Goal: Use online tool/utility: Utilize a website feature to perform a specific function

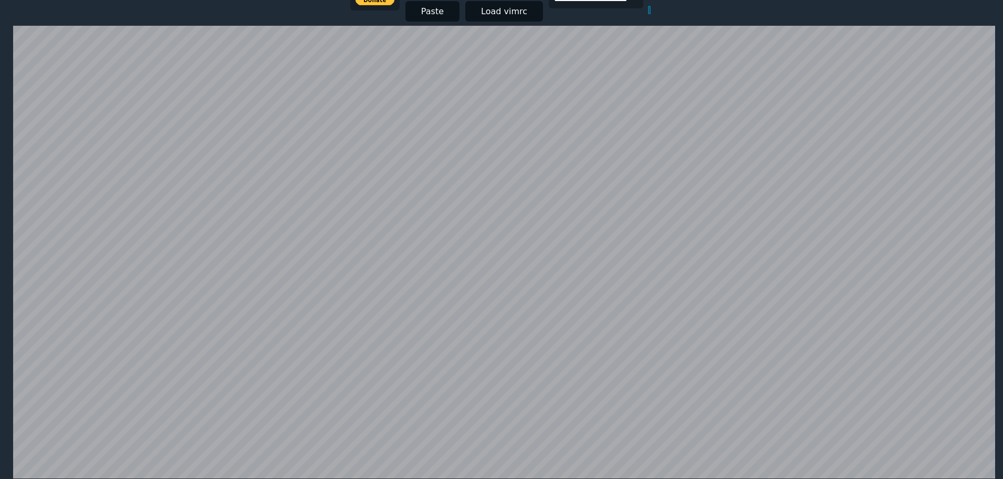
scroll to position [99, 0]
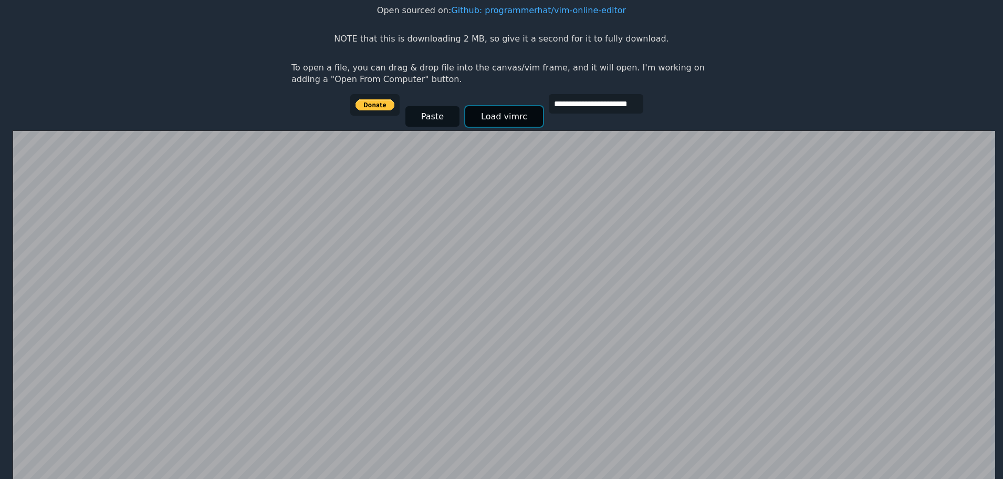
click at [496, 115] on button "Load vimrc" at bounding box center [504, 116] width 78 height 20
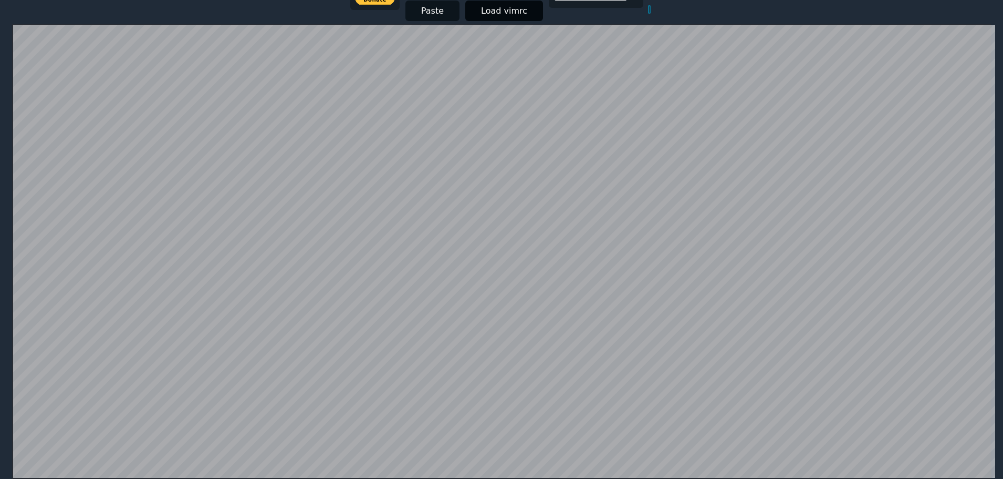
scroll to position [204, 0]
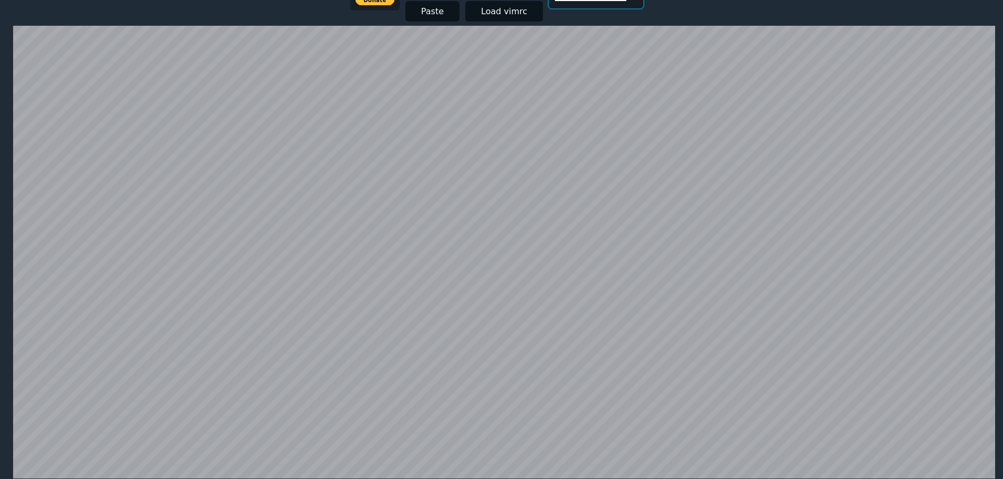
click at [500, 13] on button "Load vimrc" at bounding box center [504, 11] width 78 height 20
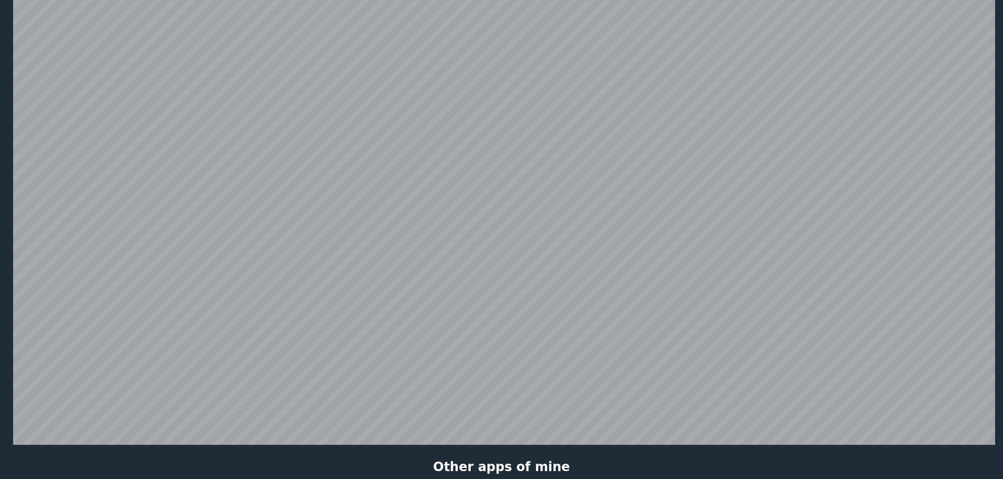
scroll to position [257, 0]
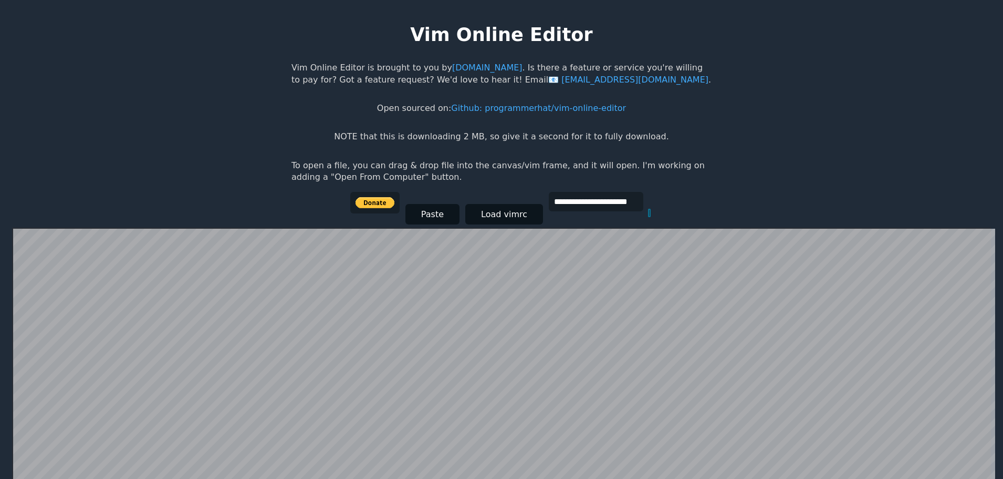
scroll to position [0, 0]
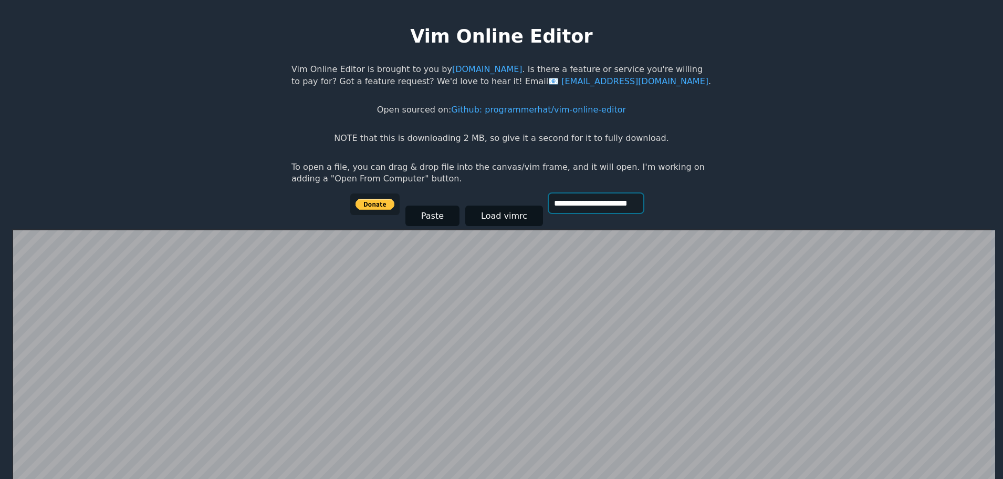
click at [621, 207] on input "**********" at bounding box center [596, 202] width 95 height 19
click at [516, 222] on button "Load vimrc" at bounding box center [504, 215] width 78 height 20
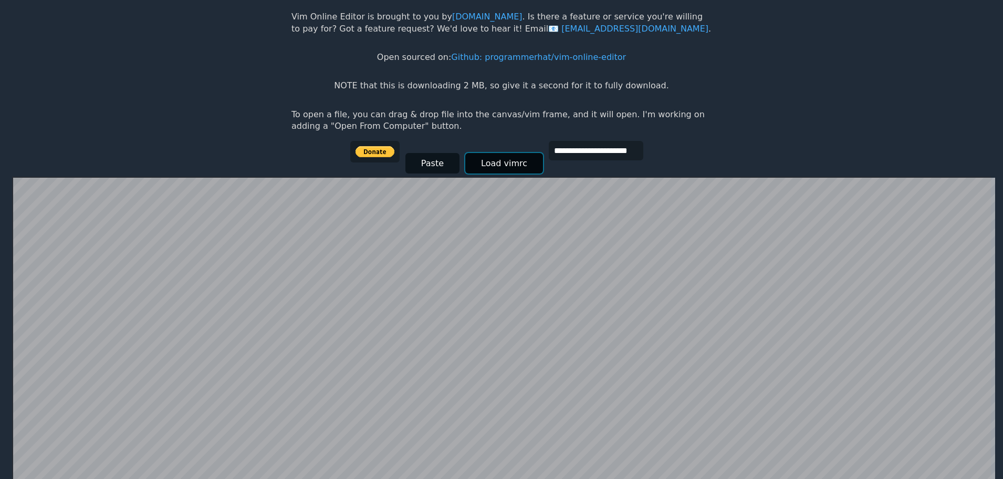
click at [509, 159] on button "Load vimrc" at bounding box center [504, 163] width 78 height 20
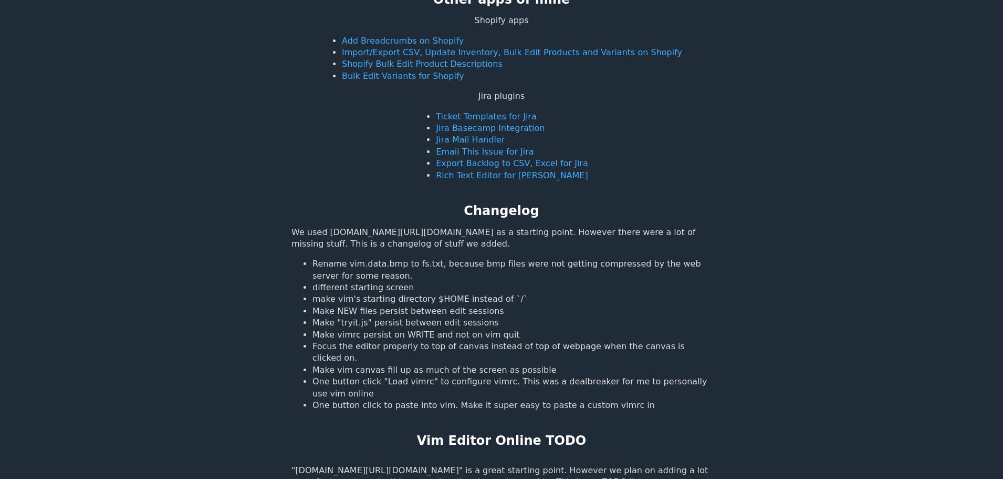
scroll to position [736, 0]
